Goal: Information Seeking & Learning: Learn about a topic

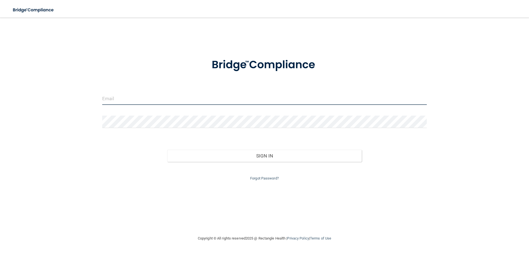
type input "[EMAIL_ADDRESS][DOMAIN_NAME]"
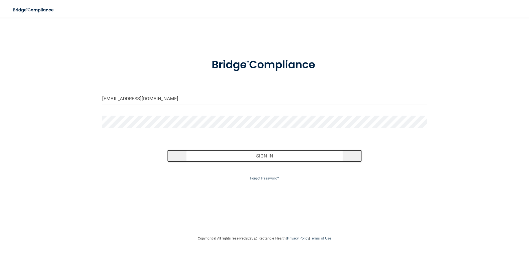
click at [273, 153] on button "Sign In" at bounding box center [264, 156] width 195 height 12
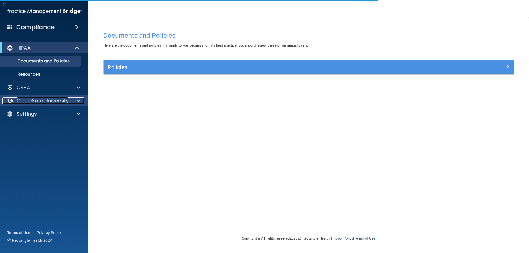
click at [67, 100] on p "OfficeSafe University" at bounding box center [43, 100] width 52 height 7
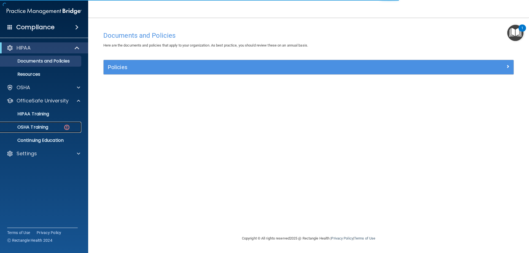
click at [69, 126] on img at bounding box center [66, 127] width 7 height 7
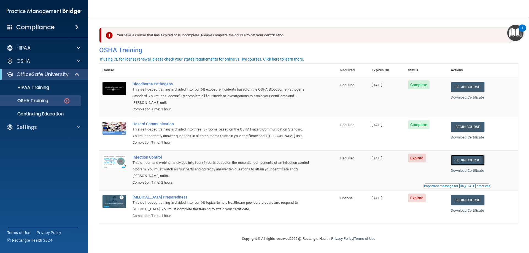
click at [473, 158] on link "Begin Course" at bounding box center [467, 160] width 34 height 10
